Goal: Transaction & Acquisition: Purchase product/service

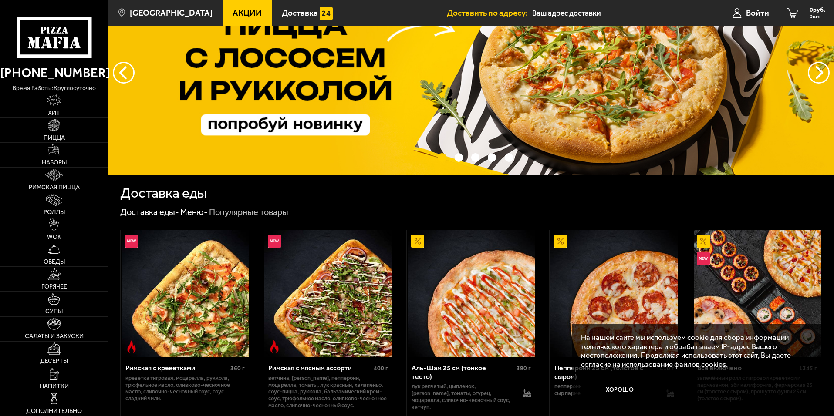
scroll to position [58, 0]
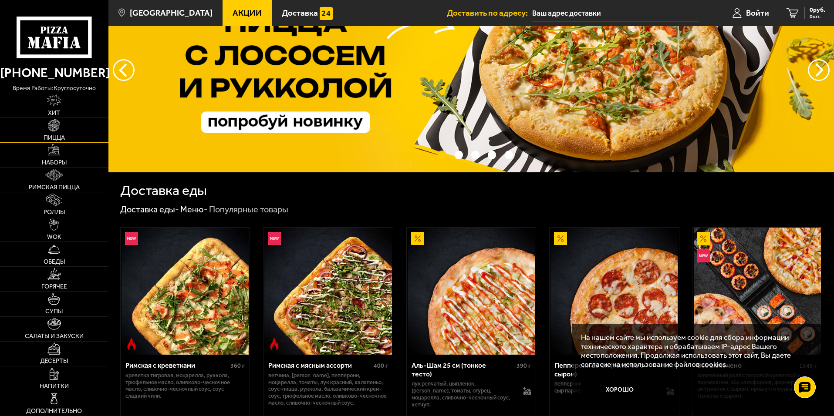
click at [55, 131] on img at bounding box center [54, 125] width 12 height 12
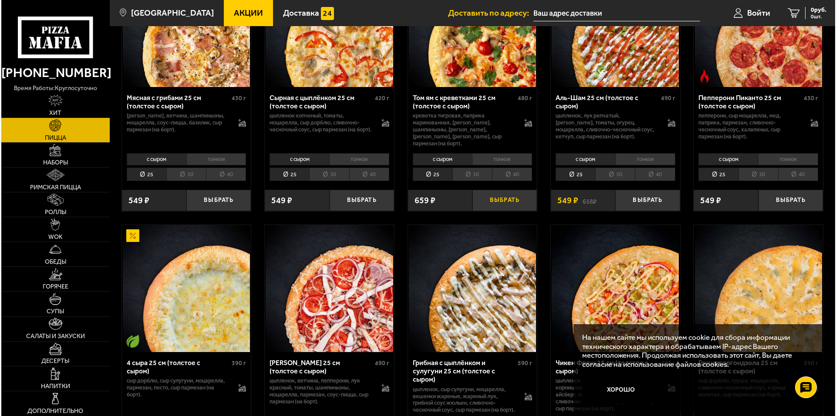
scroll to position [407, 0]
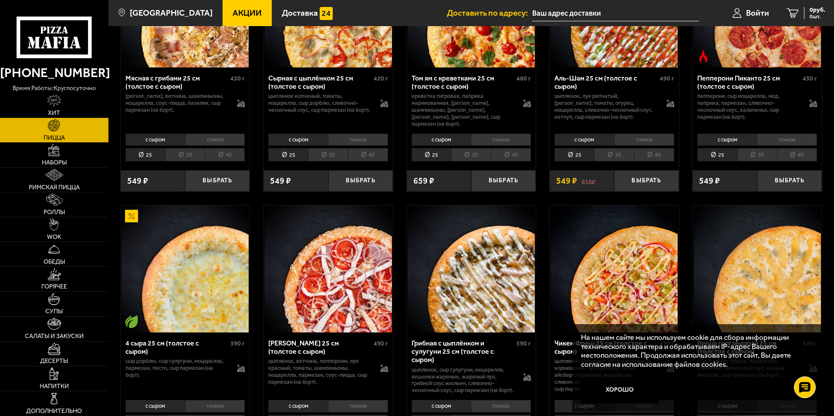
drag, startPoint x: 261, startPoint y: 258, endPoint x: 275, endPoint y: 253, distance: 15.3
click at [309, 247] on img at bounding box center [327, 268] width 127 height 127
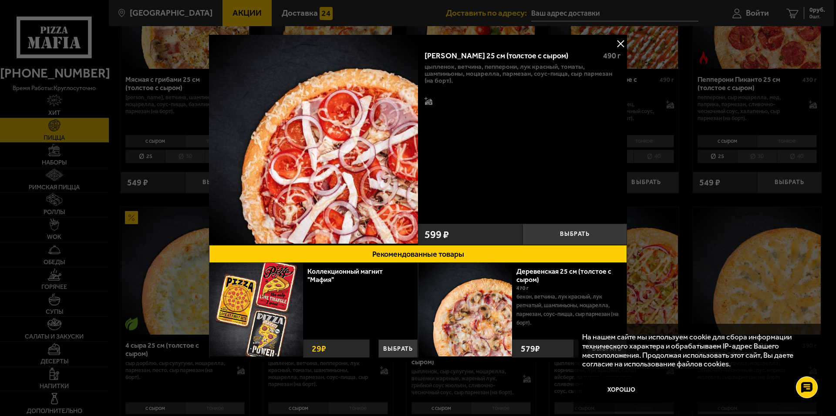
click at [497, 300] on img at bounding box center [465, 310] width 94 height 94
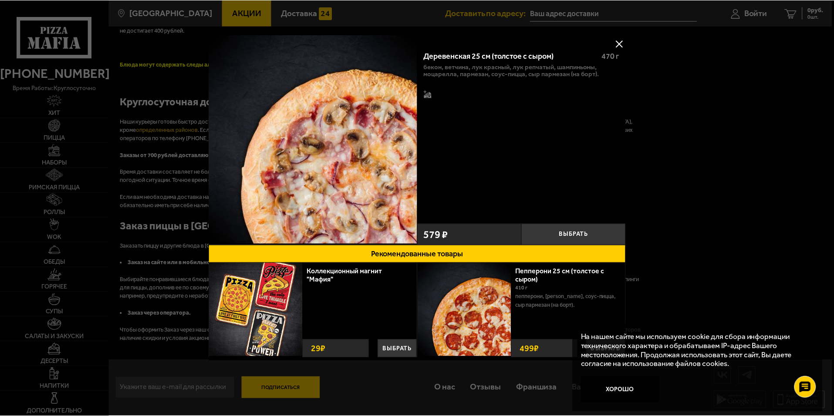
scroll to position [0, 0]
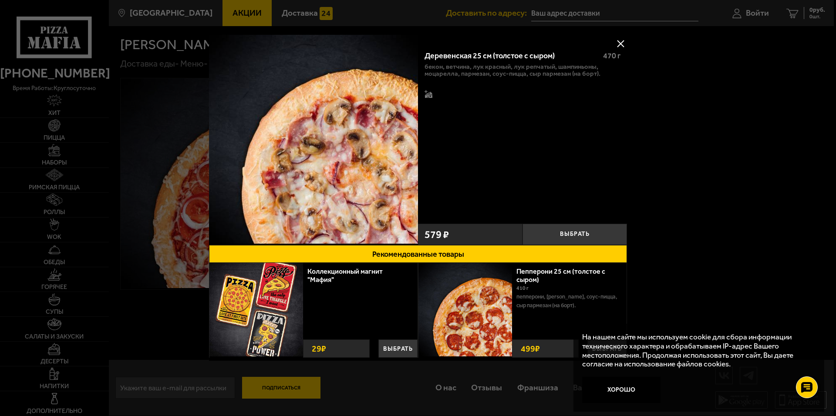
click at [620, 40] on button at bounding box center [620, 43] width 13 height 13
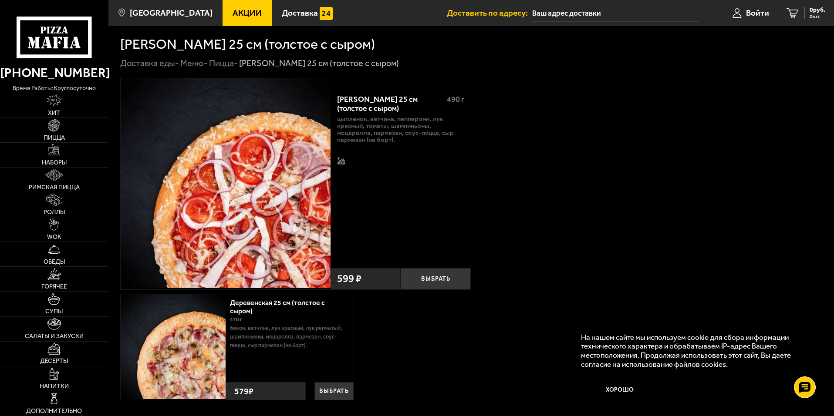
scroll to position [99, 0]
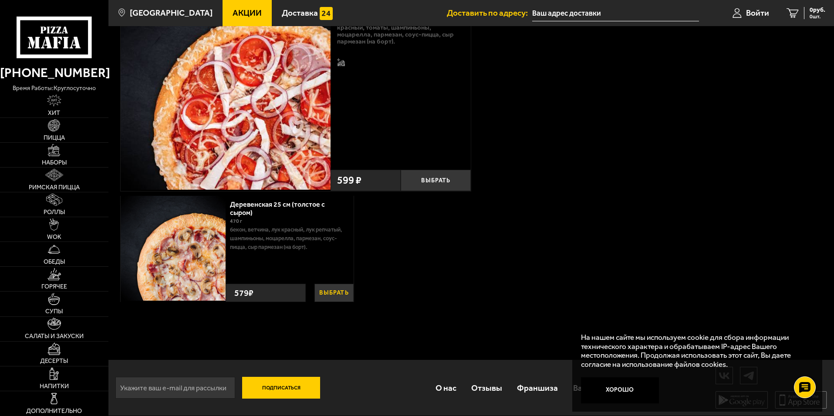
click at [336, 294] on button "Выбрать" at bounding box center [333, 293] width 39 height 18
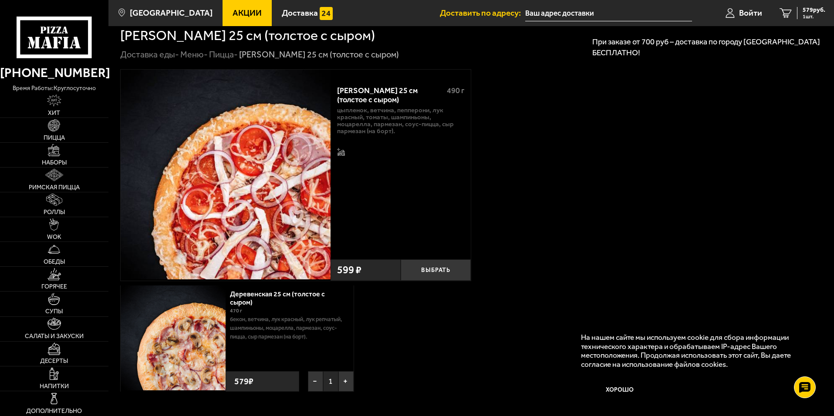
scroll to position [0, 0]
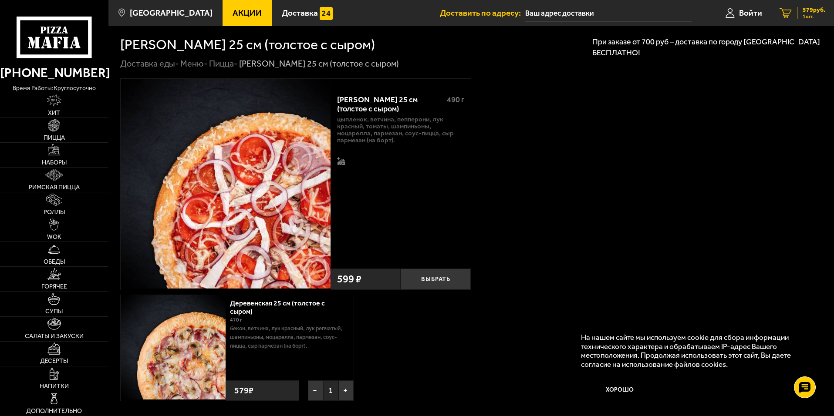
click at [808, 12] on span "579 руб." at bounding box center [813, 10] width 23 height 6
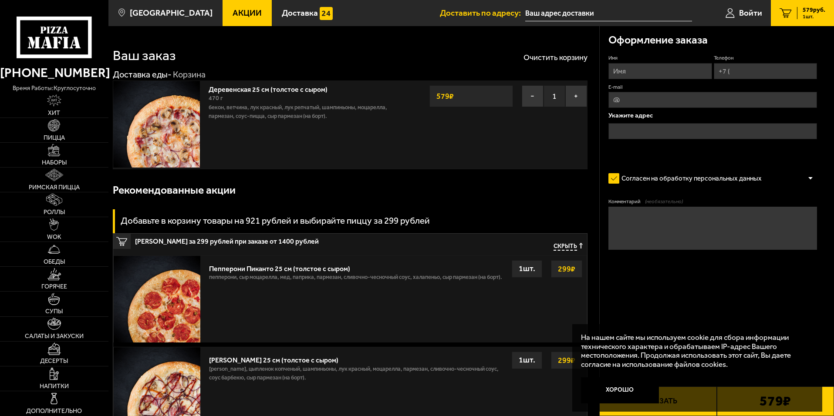
click at [445, 101] on strong "579 ₽" at bounding box center [445, 96] width 22 height 17
click at [451, 97] on strong "579 ₽" at bounding box center [445, 96] width 22 height 17
click at [436, 97] on strong "579 ₽" at bounding box center [445, 96] width 22 height 17
click at [439, 97] on strong "579 ₽" at bounding box center [445, 96] width 22 height 17
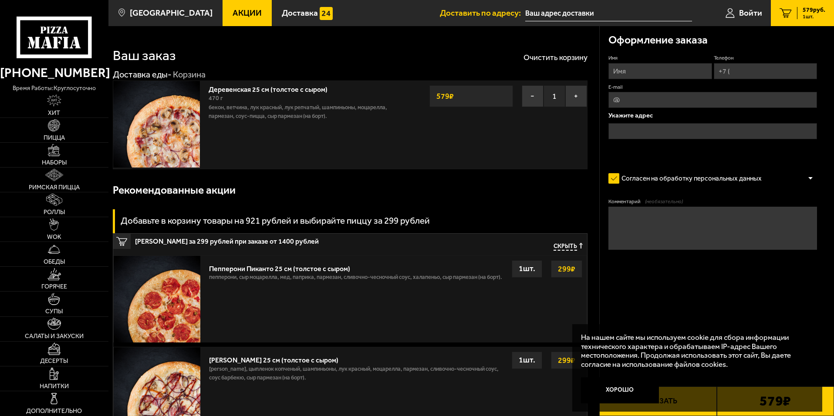
click at [254, 104] on p "бекон, ветчина, лук красный, лук репчатый, шампиньоны, моцарелла, пармезан, соу…" at bounding box center [305, 111] width 193 height 17
click at [221, 101] on span "470 г" at bounding box center [216, 97] width 14 height 7
click at [199, 98] on img at bounding box center [156, 124] width 87 height 87
click at [172, 113] on img at bounding box center [156, 124] width 87 height 87
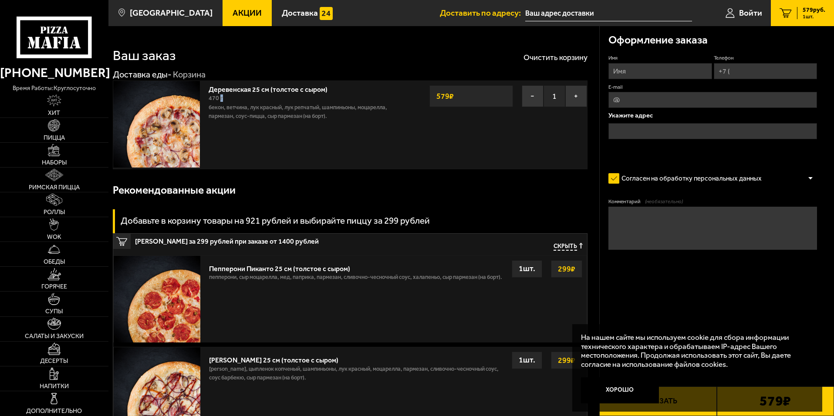
click at [172, 113] on img at bounding box center [156, 124] width 87 height 87
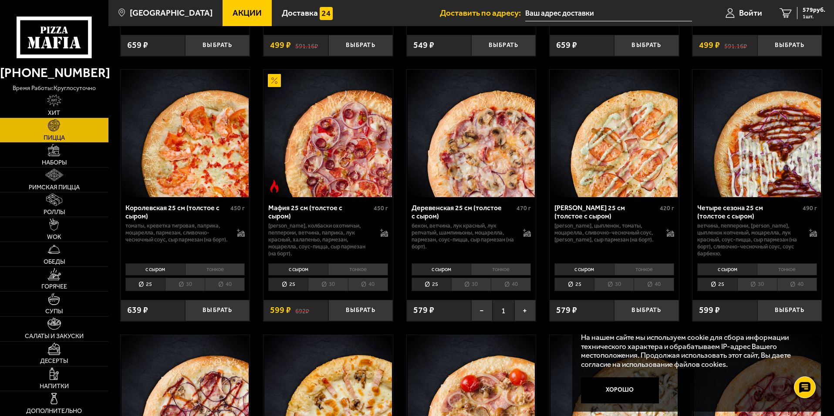
scroll to position [1103, 0]
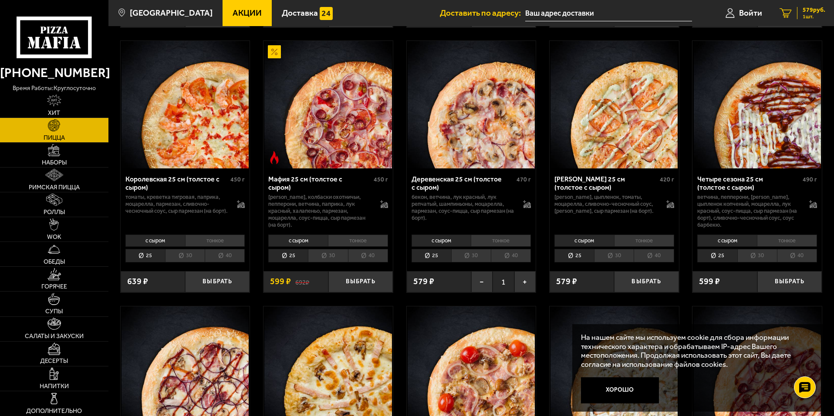
click at [804, 12] on span "579 руб." at bounding box center [813, 10] width 23 height 6
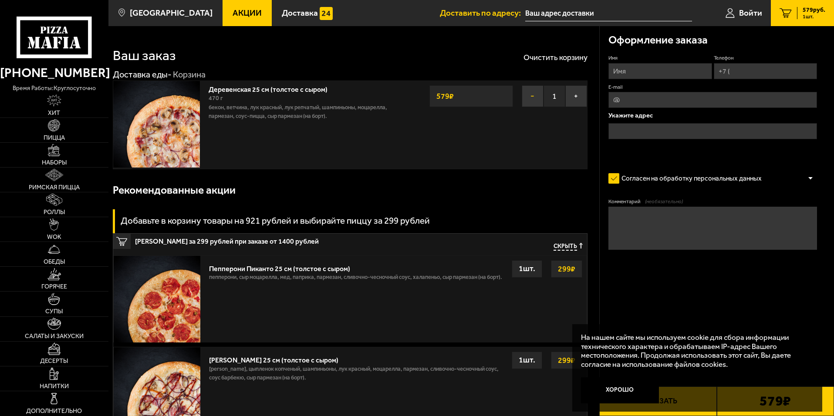
click at [527, 93] on button "−" at bounding box center [533, 96] width 22 height 22
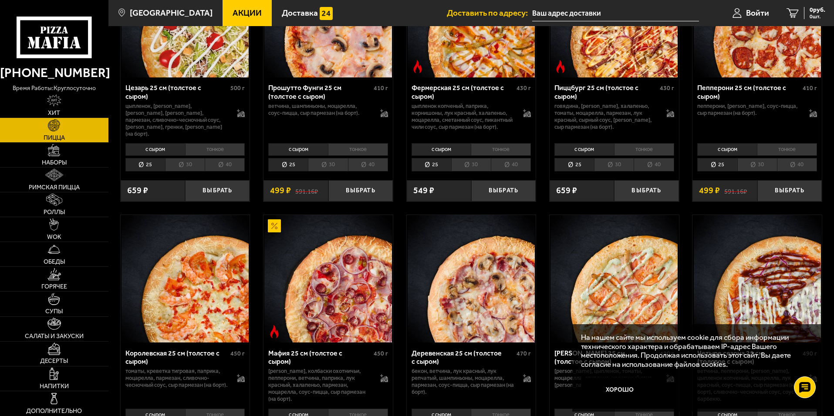
scroll to position [987, 0]
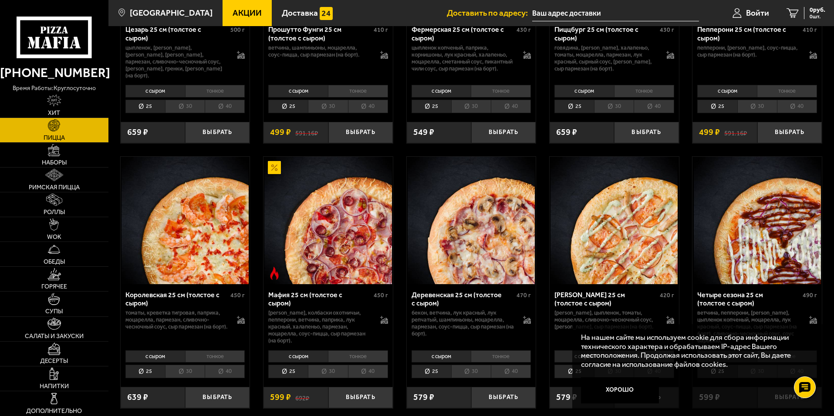
click at [451, 255] on img at bounding box center [470, 220] width 127 height 127
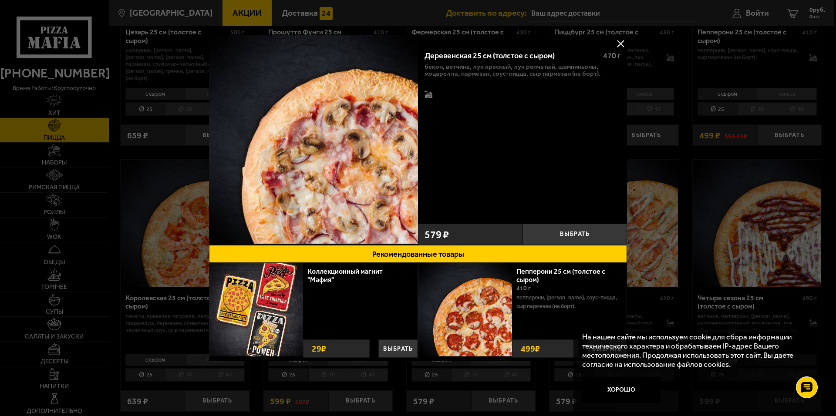
drag, startPoint x: 452, startPoint y: 55, endPoint x: 462, endPoint y: 57, distance: 9.8
click at [460, 57] on div "Деревенская 25 см (толстое с сыром)" at bounding box center [509, 56] width 171 height 10
click at [482, 59] on div "Деревенская 25 см (толстое с сыром)" at bounding box center [509, 56] width 171 height 10
click at [620, 42] on button at bounding box center [620, 43] width 13 height 13
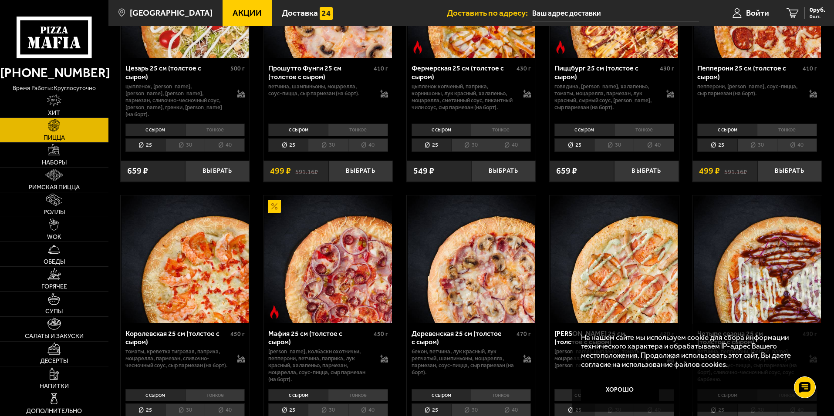
scroll to position [929, 0]
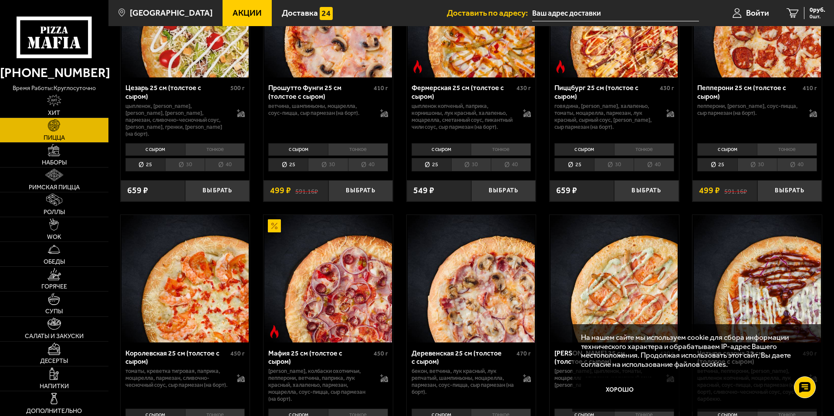
click at [626, 388] on button "Хорошо" at bounding box center [620, 390] width 78 height 26
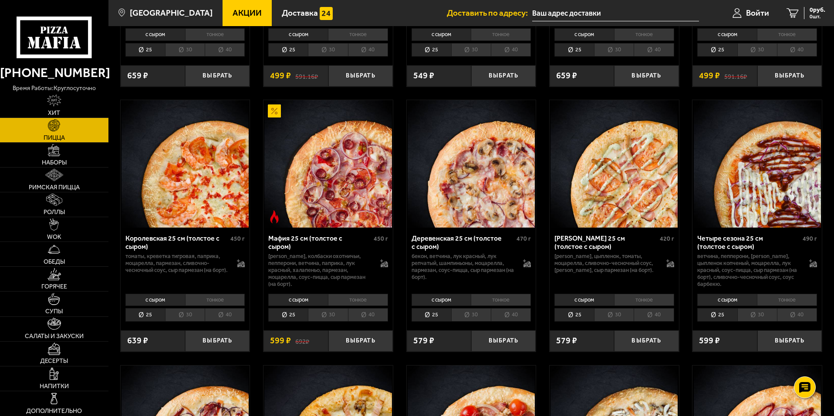
scroll to position [1045, 0]
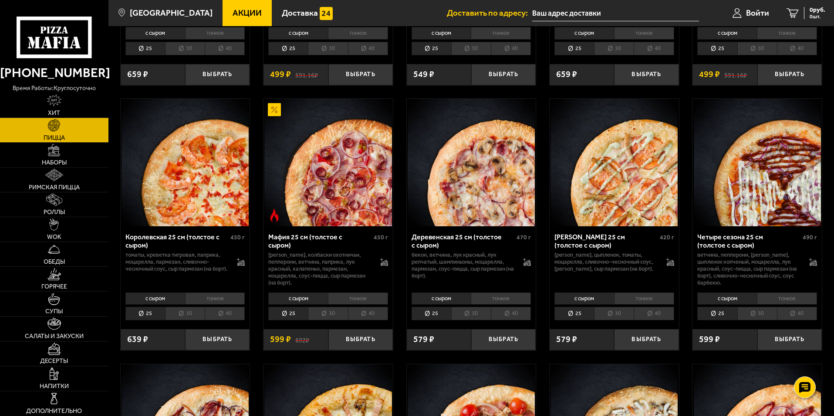
click at [511, 320] on li "40" at bounding box center [511, 313] width 40 height 13
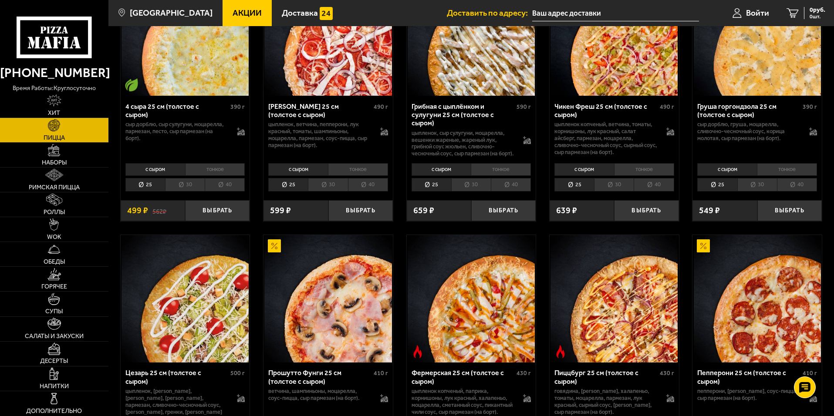
scroll to position [580, 0]
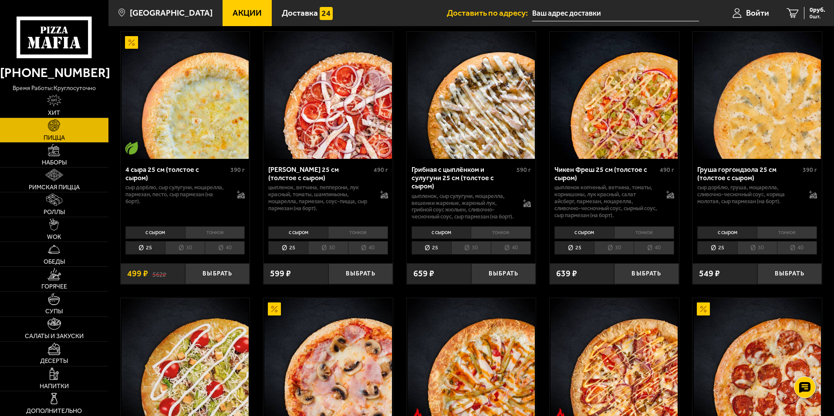
click at [379, 251] on li "40" at bounding box center [368, 247] width 40 height 13
